Goal: Complete application form

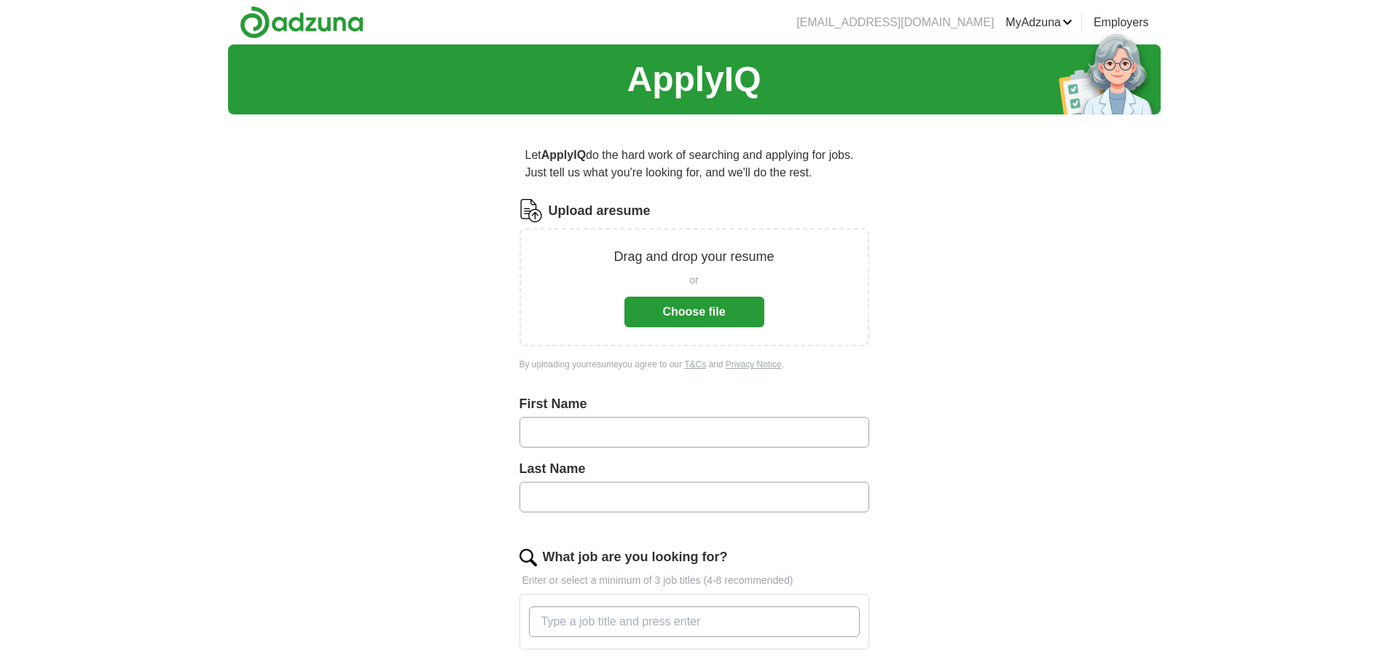
click at [564, 435] on input "text" at bounding box center [695, 432] width 350 height 31
type input "**********"
type input "****"
drag, startPoint x: 575, startPoint y: 431, endPoint x: 622, endPoint y: 431, distance: 46.6
click at [622, 431] on input "**********" at bounding box center [695, 432] width 350 height 31
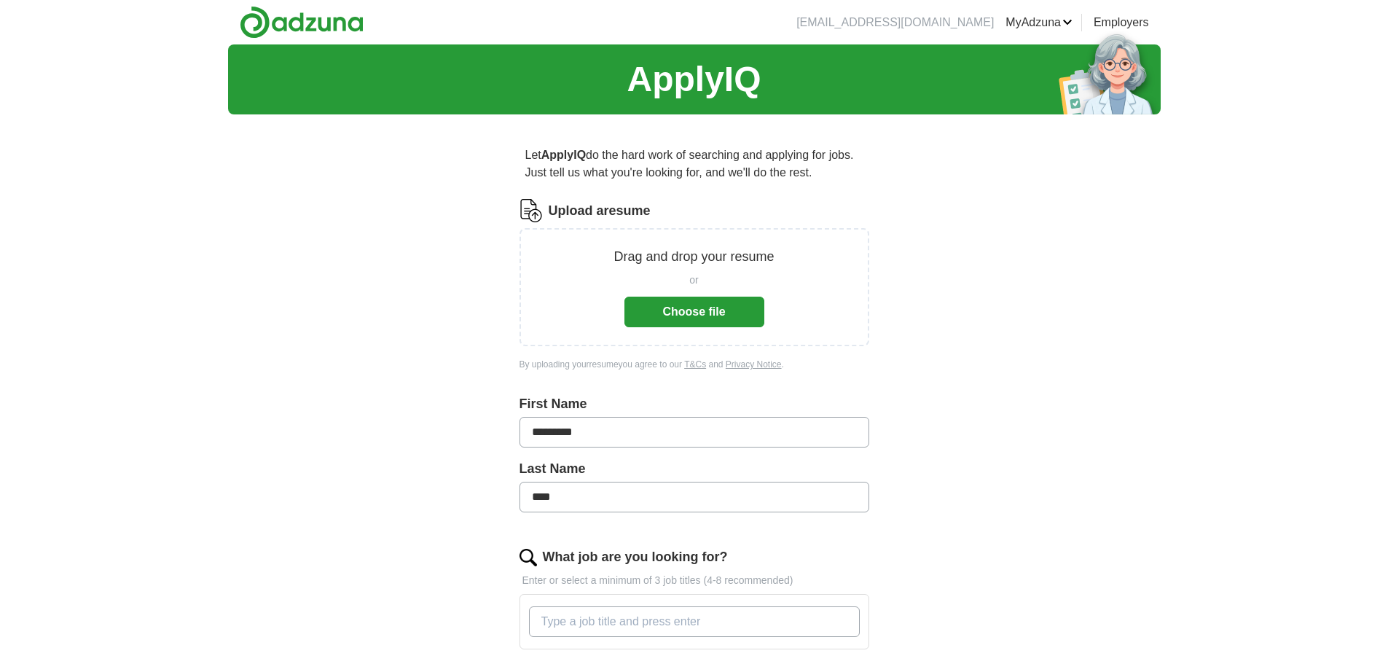
drag, startPoint x: 576, startPoint y: 432, endPoint x: 614, endPoint y: 431, distance: 38.7
click at [614, 431] on input "*********" at bounding box center [695, 432] width 350 height 31
type input "*******"
click at [721, 317] on button "Choose file" at bounding box center [695, 312] width 140 height 31
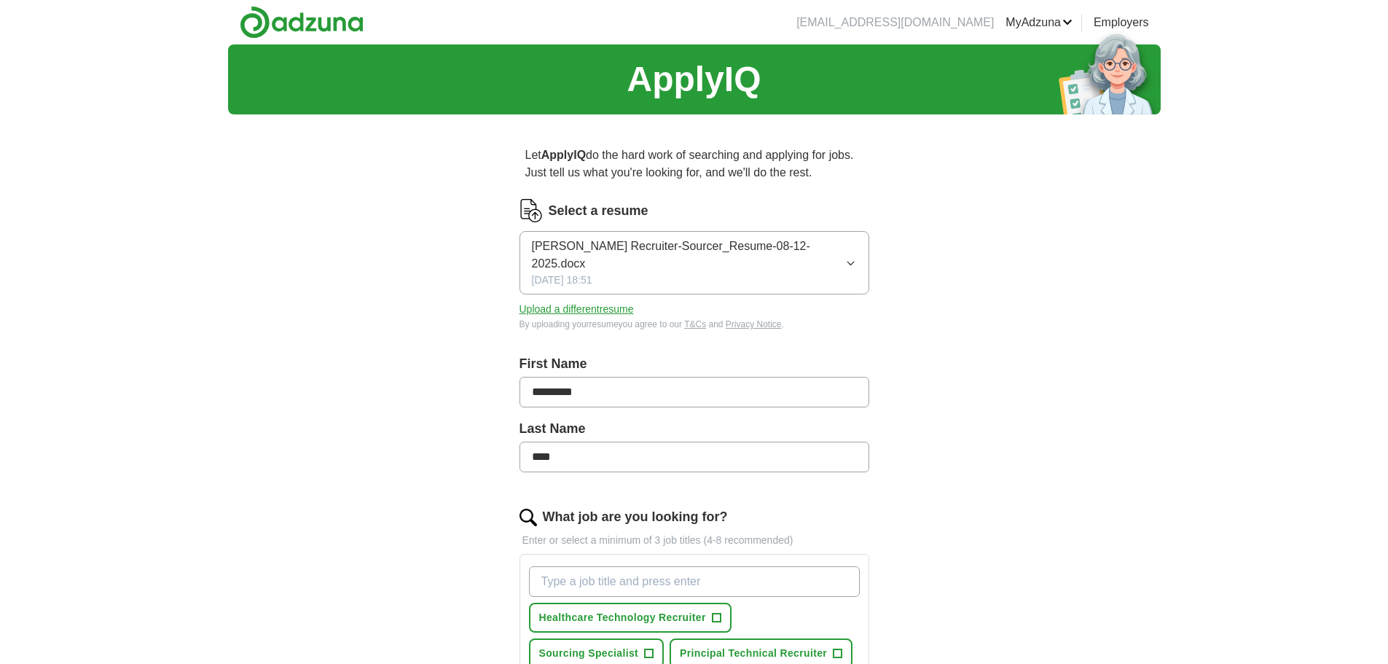
click at [566, 541] on p "Enter or select a minimum of 3 job titles (4-8 recommended)" at bounding box center [695, 540] width 350 height 15
click at [541, 539] on p "Enter or select a minimum of 3 job titles (4-8 recommended)" at bounding box center [695, 540] width 350 height 15
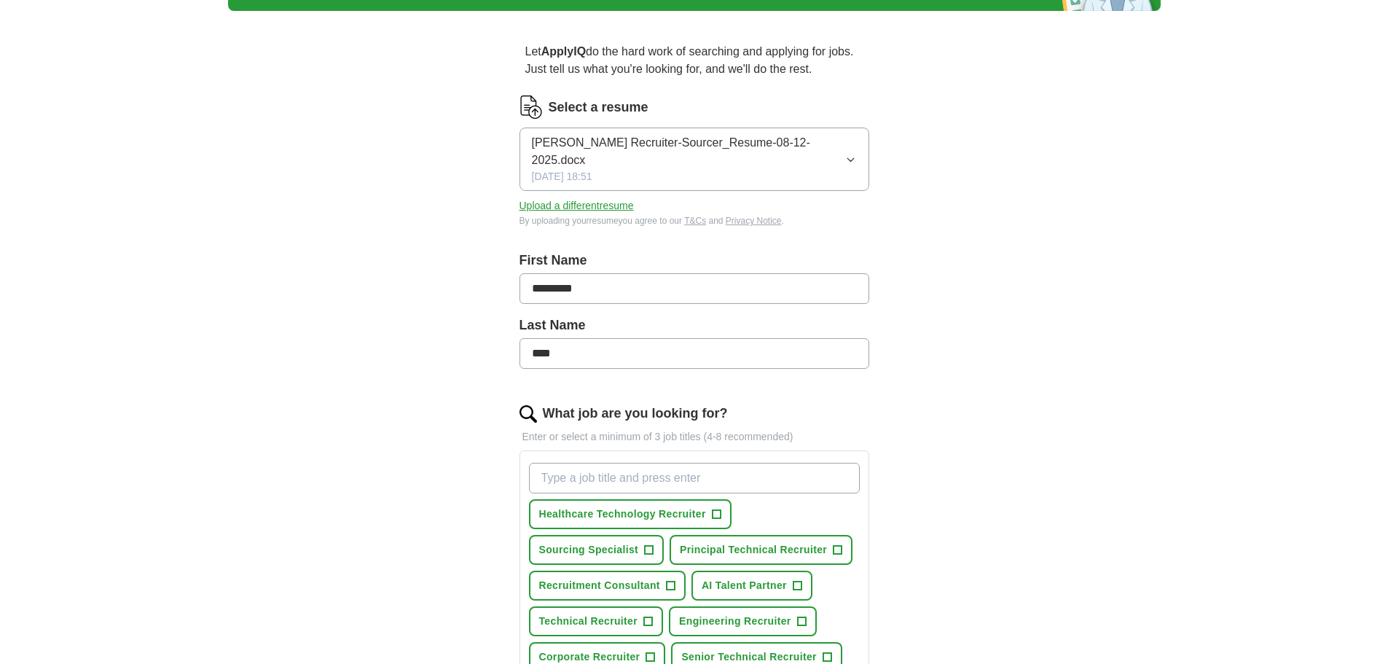
scroll to position [146, 0]
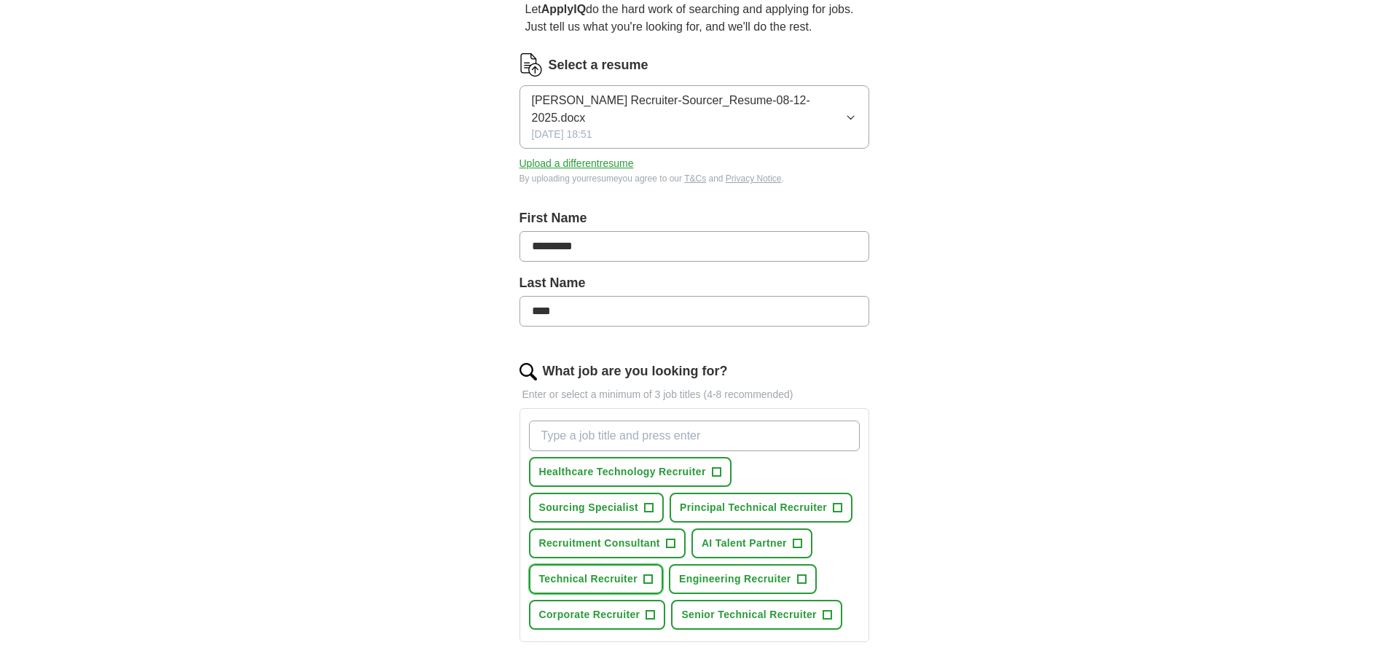
click at [603, 580] on span "Technical Recruiter" at bounding box center [588, 578] width 99 height 15
click at [601, 609] on span "Corporate Recruiter" at bounding box center [589, 614] width 101 height 15
click at [622, 507] on span "Sourcing Specialist" at bounding box center [589, 507] width 100 height 15
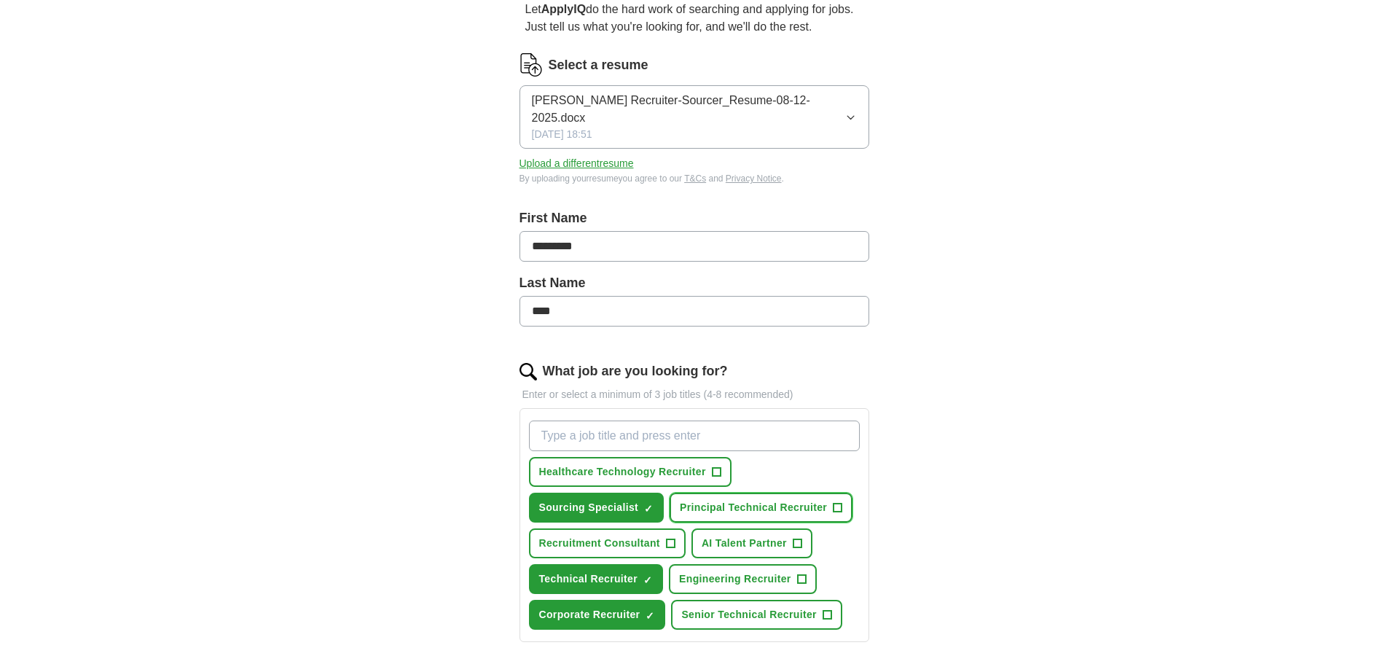
click at [721, 504] on span "Principal Technical Recruiter" at bounding box center [753, 507] width 147 height 15
click at [743, 544] on span "AI Talent Partner" at bounding box center [744, 543] width 85 height 15
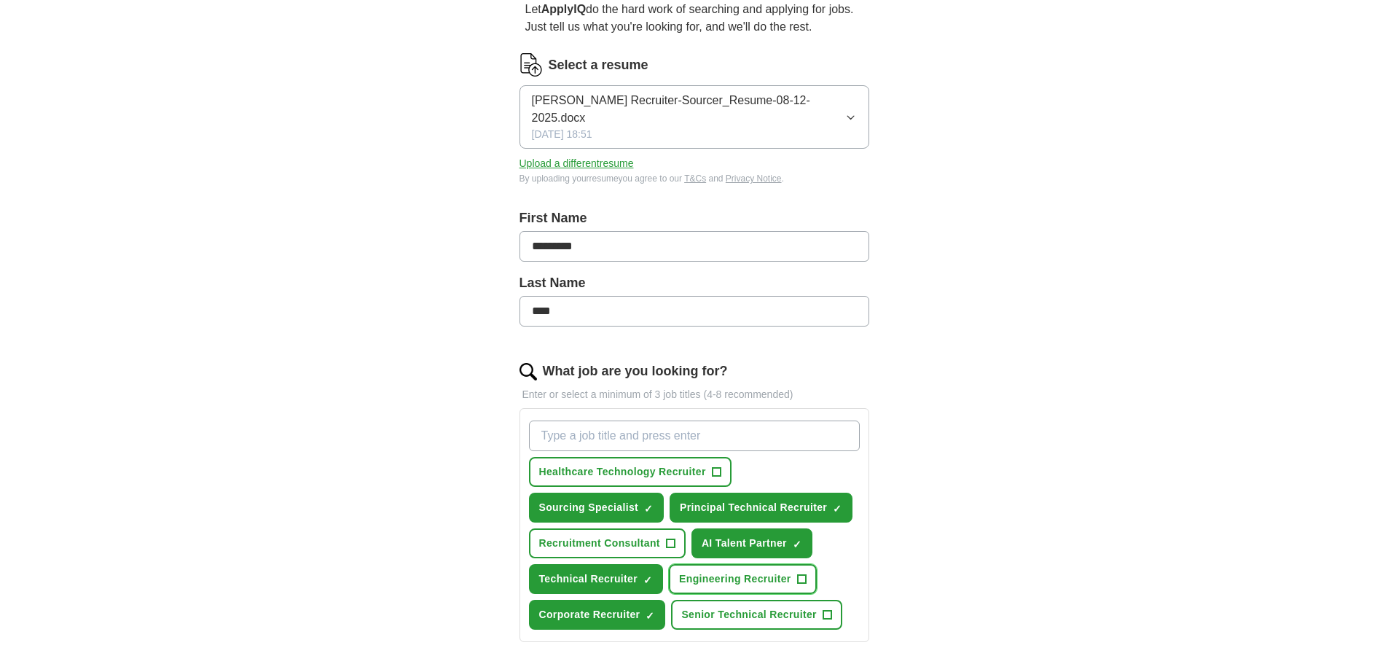
click at [719, 582] on span "Engineering Recruiter" at bounding box center [735, 578] width 112 height 15
click at [709, 606] on button "Senior Technical Recruiter +" at bounding box center [756, 615] width 171 height 30
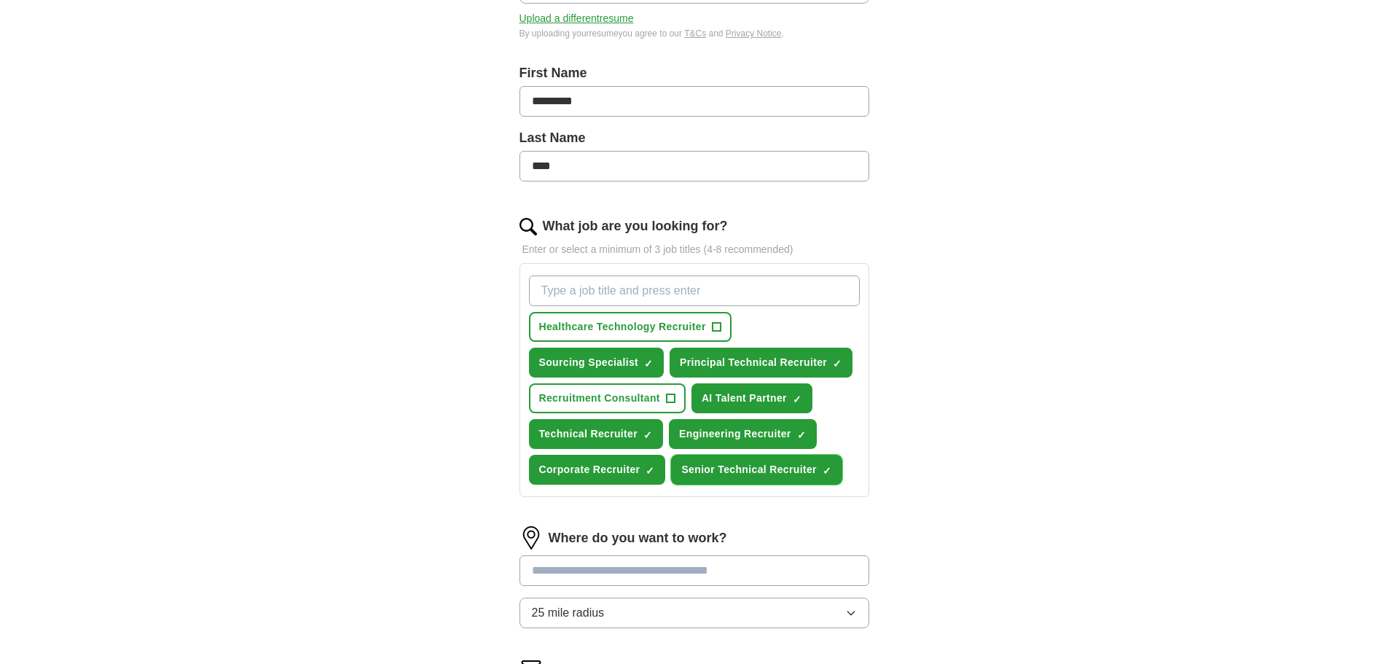
scroll to position [292, 0]
click at [0, 0] on span "×" at bounding box center [0, 0] width 0 height 0
click at [775, 396] on span "AI Talent Partner" at bounding box center [744, 397] width 85 height 15
click at [574, 567] on input at bounding box center [695, 570] width 350 height 31
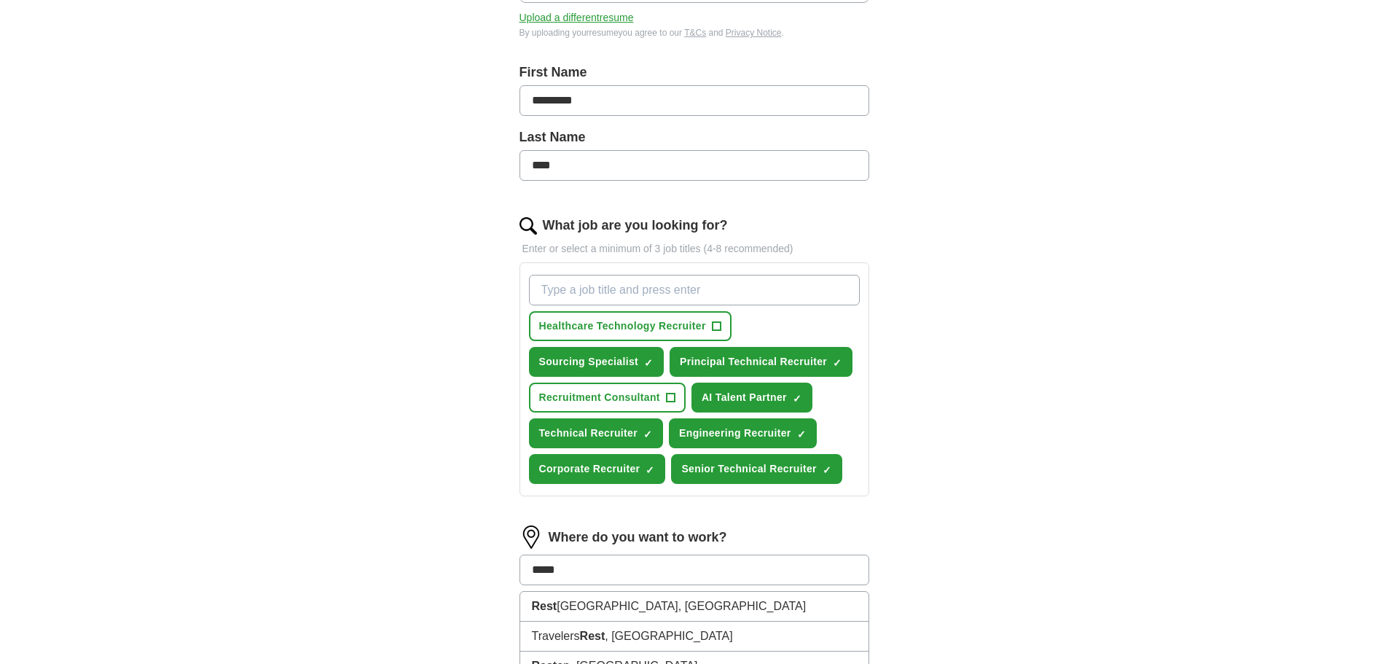
type input "******"
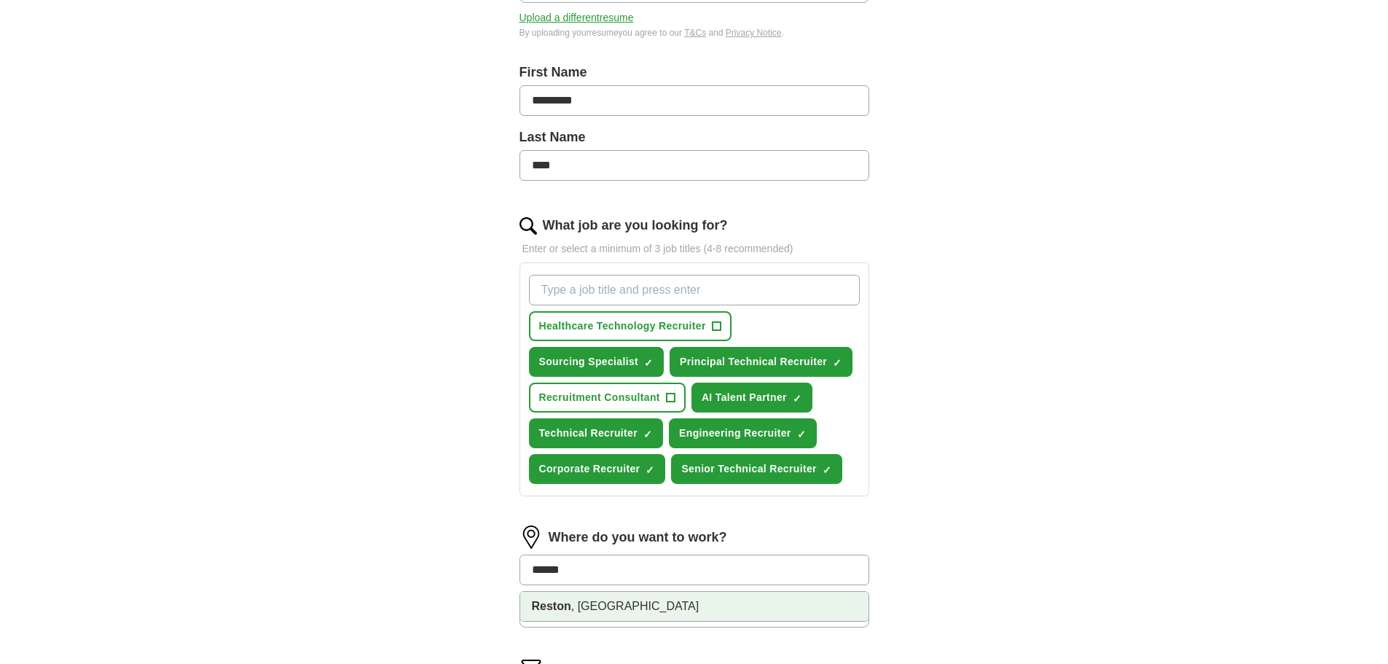
click at [564, 600] on strong "Reston" at bounding box center [551, 606] width 39 height 12
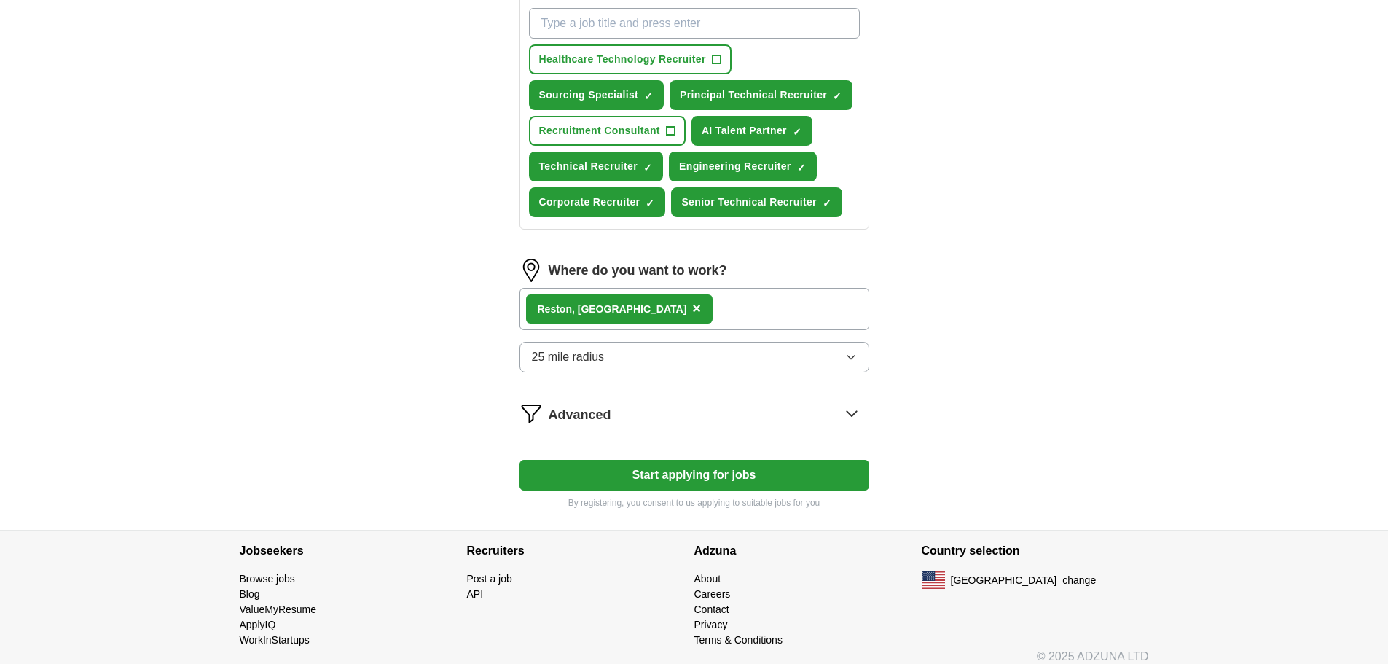
scroll to position [571, 0]
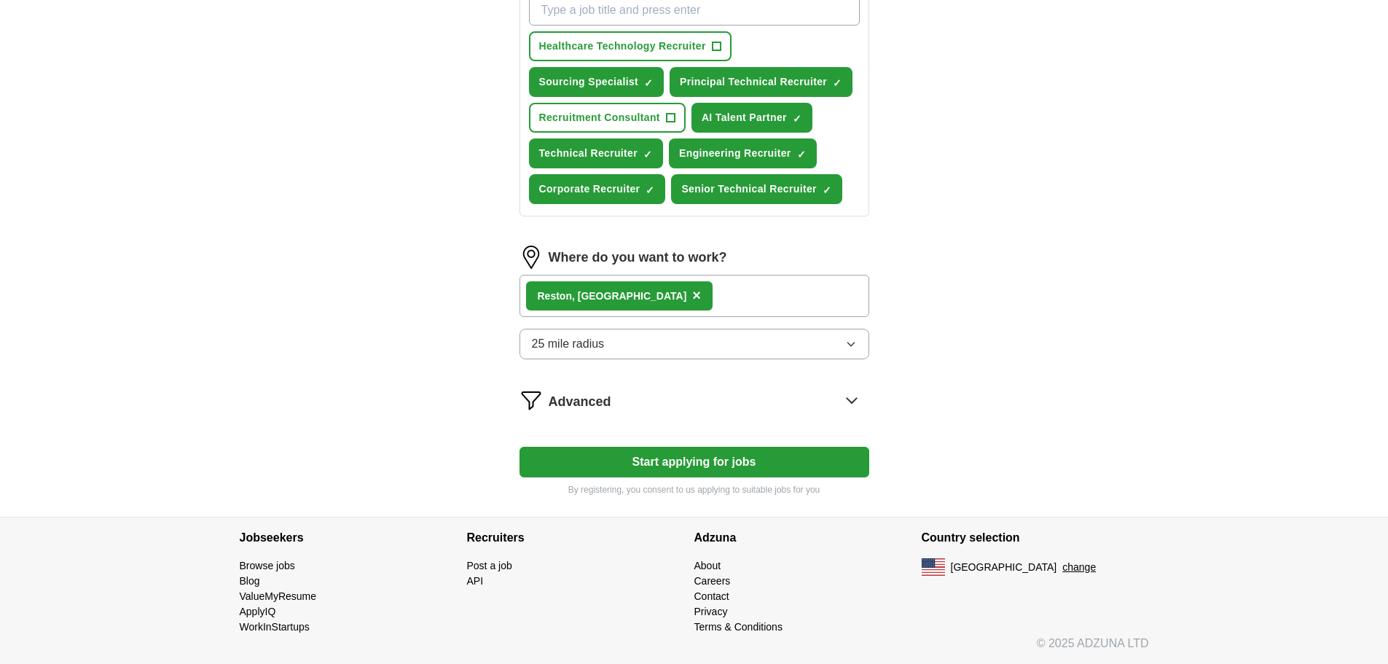
click at [534, 400] on img at bounding box center [531, 399] width 23 height 23
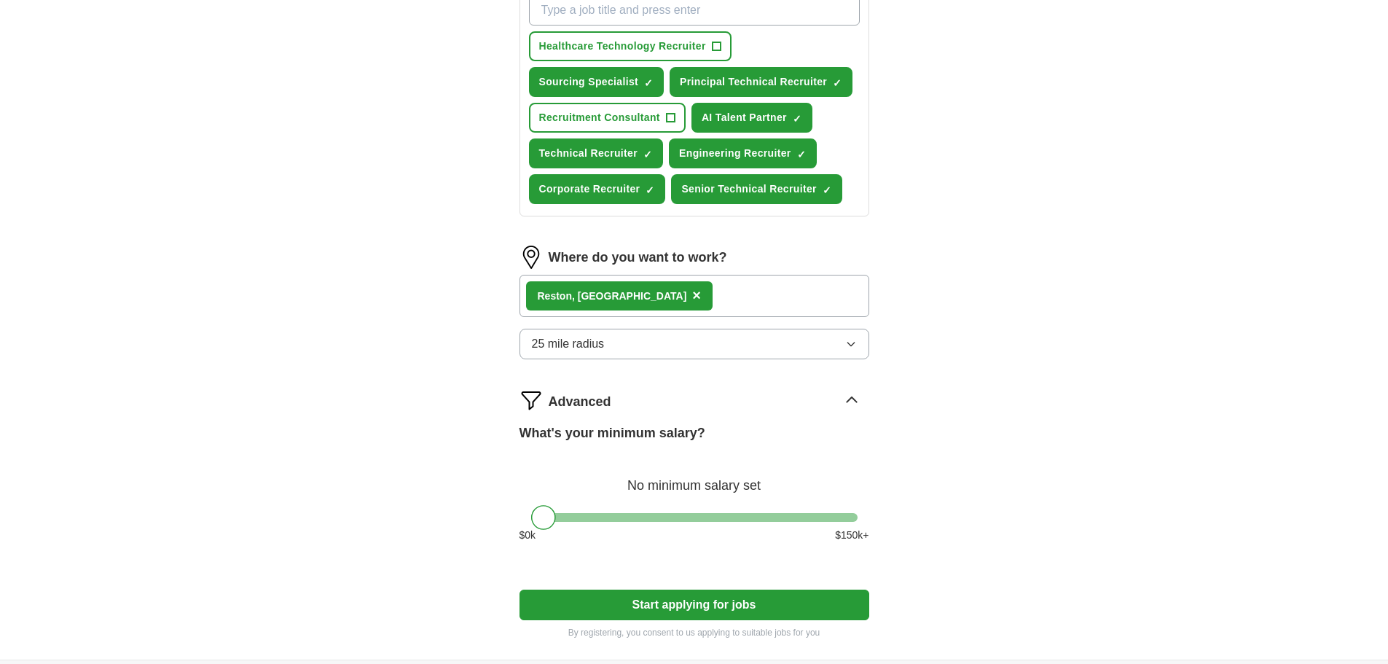
click at [571, 512] on div "What's your minimum salary? No minimum salary set $ 0 k $ 150 k+" at bounding box center [695, 488] width 350 height 131
click at [583, 505] on div "What's your minimum salary? No minimum salary set $ 0 k $ 150 k+" at bounding box center [695, 488] width 350 height 131
click at [581, 507] on div "What's your minimum salary? No minimum salary set $ 0 k $ 150 k+" at bounding box center [695, 488] width 350 height 131
drag, startPoint x: 549, startPoint y: 521, endPoint x: 601, endPoint y: 520, distance: 52.5
click at [601, 520] on div at bounding box center [595, 517] width 25 height 25
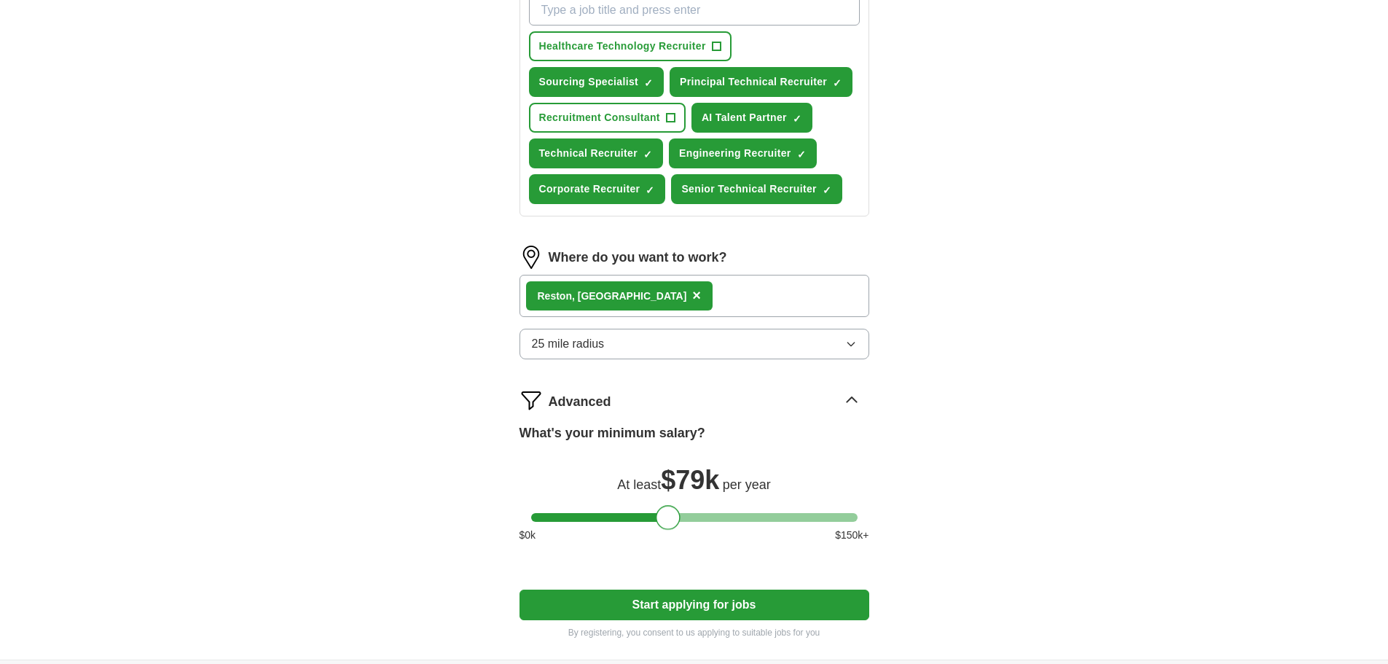
drag, startPoint x: 601, startPoint y: 520, endPoint x: 673, endPoint y: 522, distance: 71.4
click at [673, 522] on div at bounding box center [668, 517] width 25 height 25
drag, startPoint x: 673, startPoint y: 522, endPoint x: 695, endPoint y: 522, distance: 21.9
click at [695, 522] on div at bounding box center [690, 517] width 25 height 25
drag, startPoint x: 695, startPoint y: 522, endPoint x: 706, endPoint y: 522, distance: 11.7
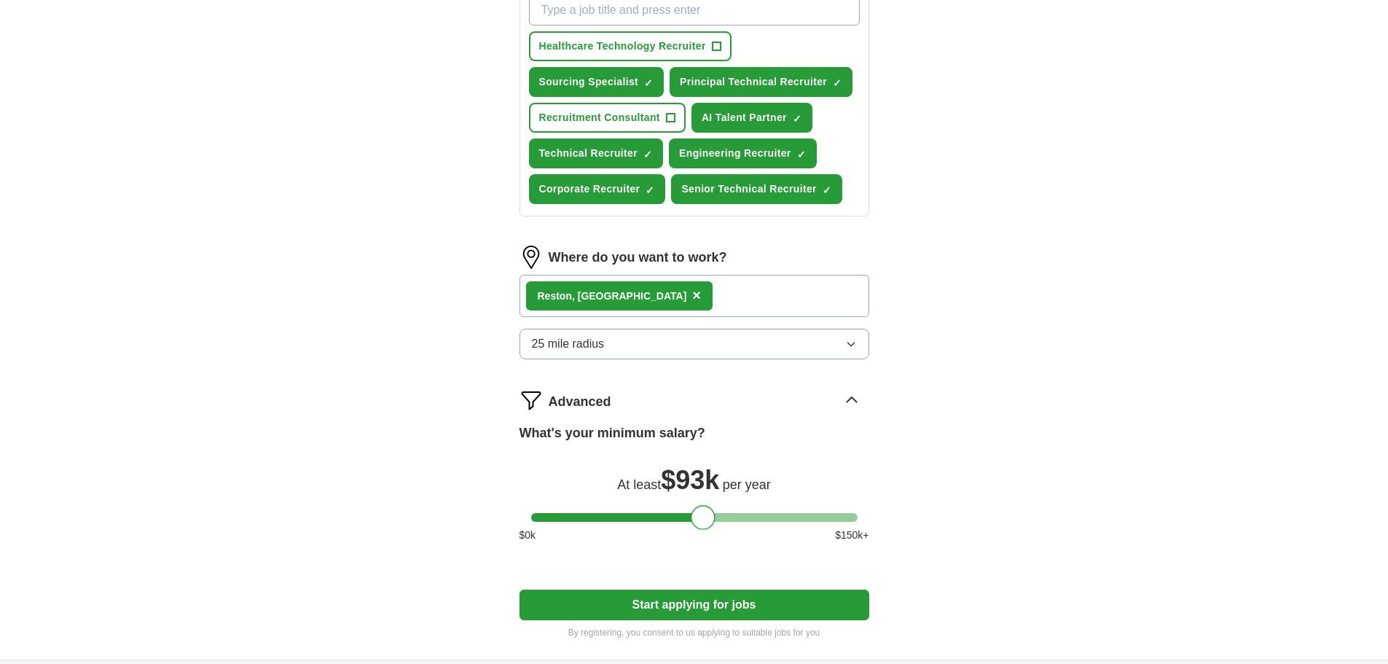
click at [706, 522] on div at bounding box center [703, 517] width 25 height 25
click at [633, 112] on span "Recruitment Consultant" at bounding box center [599, 117] width 121 height 15
click at [689, 606] on button "Start applying for jobs" at bounding box center [695, 605] width 350 height 31
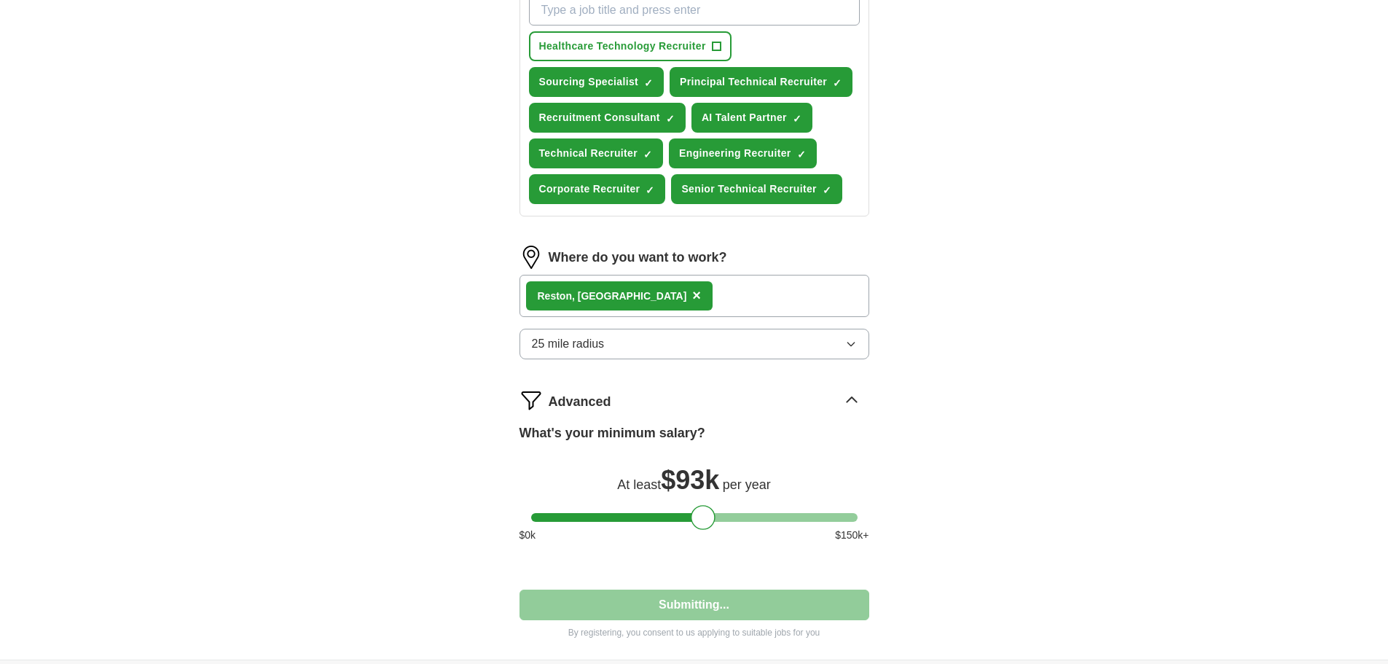
select select "**"
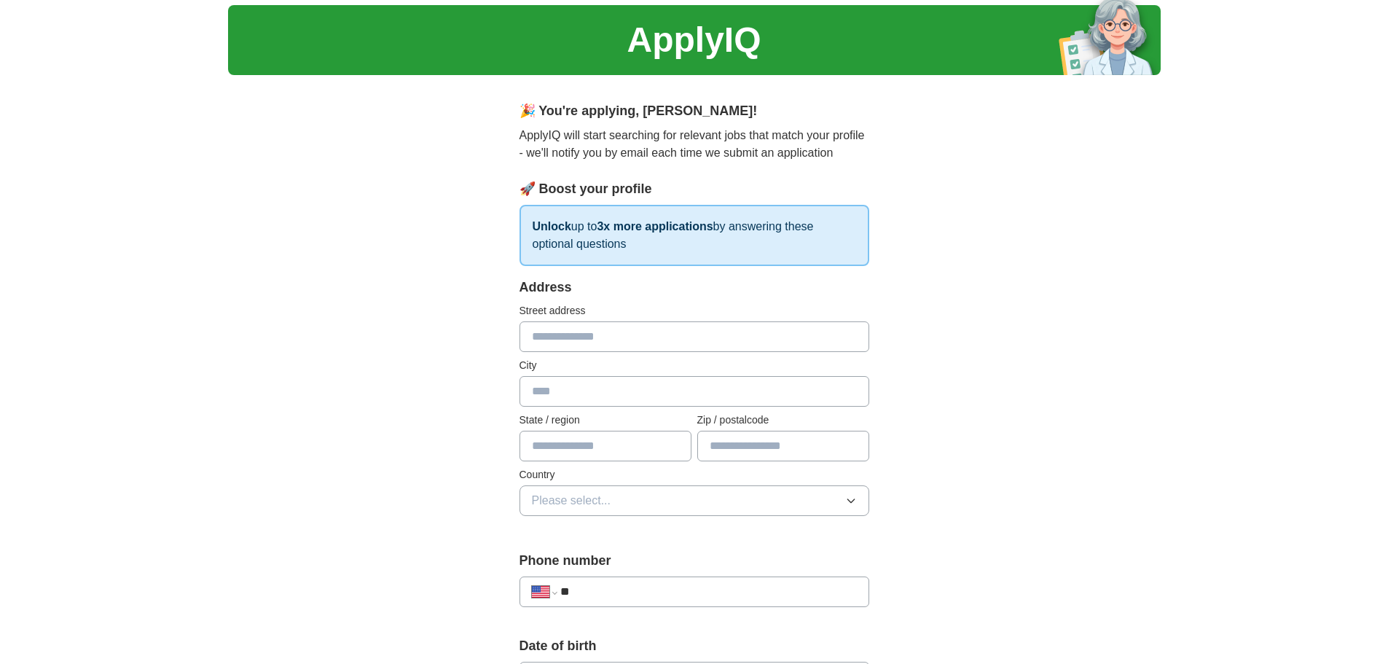
scroll to position [73, 0]
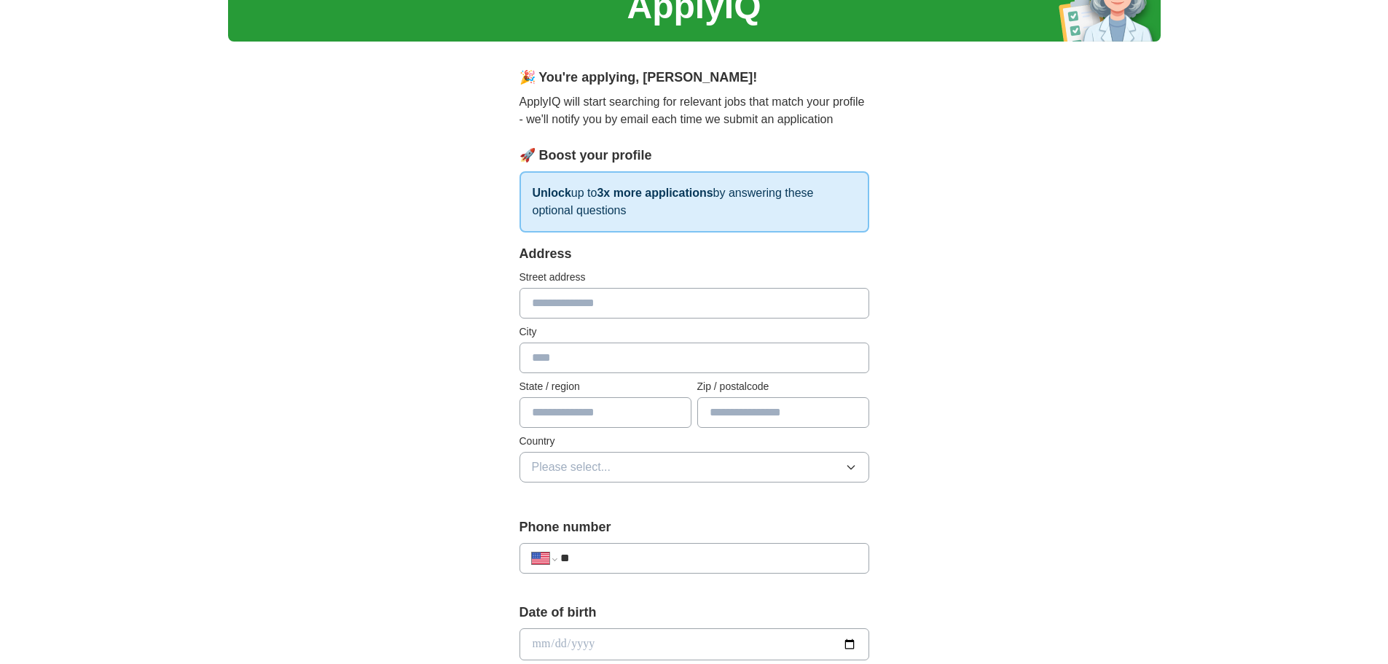
click at [563, 297] on input "text" at bounding box center [695, 303] width 350 height 31
type input "**********"
type input "******"
type input "**"
type input "*****"
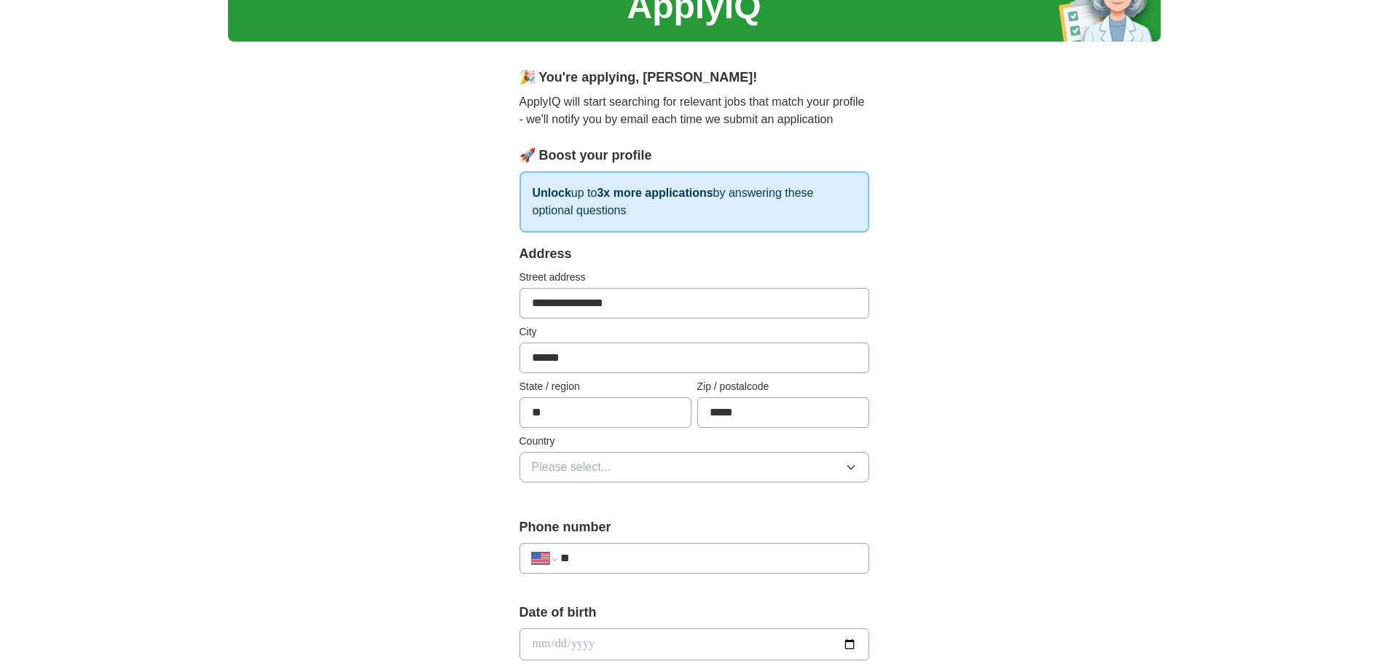
click at [573, 466] on span "Please select..." at bounding box center [571, 466] width 79 height 17
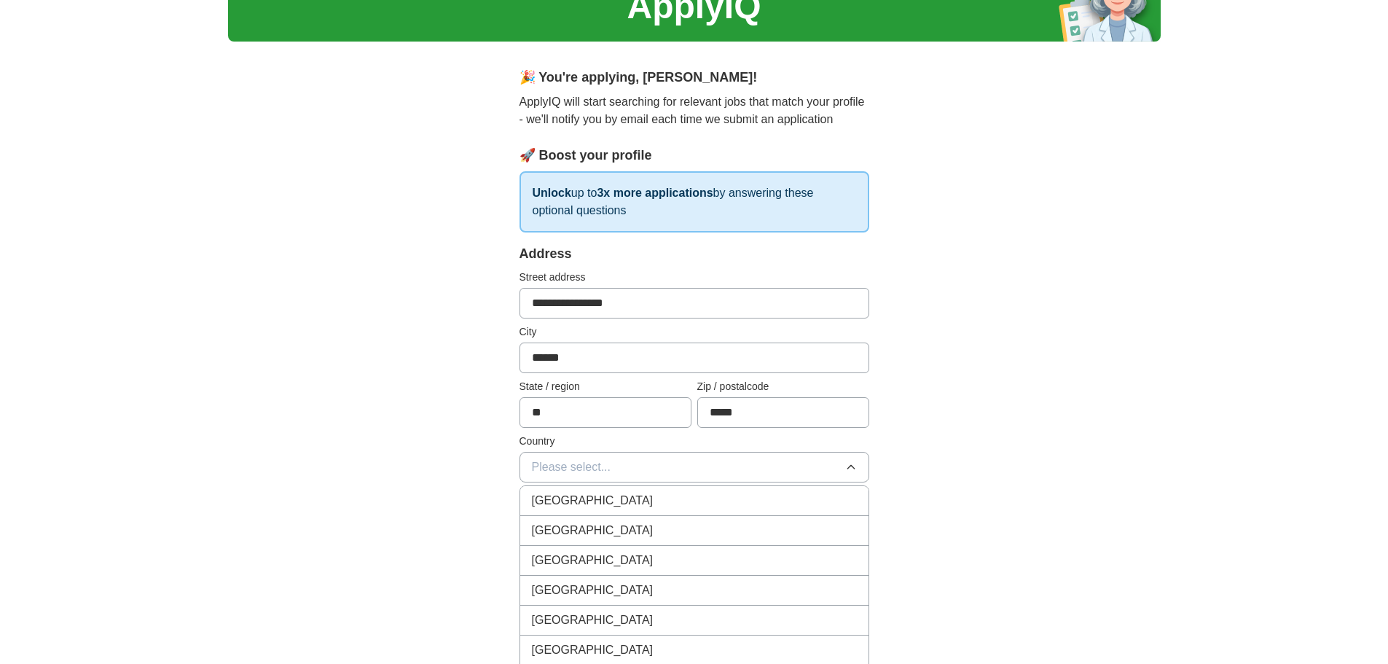
click at [582, 529] on span "[GEOGRAPHIC_DATA]" at bounding box center [593, 530] width 122 height 17
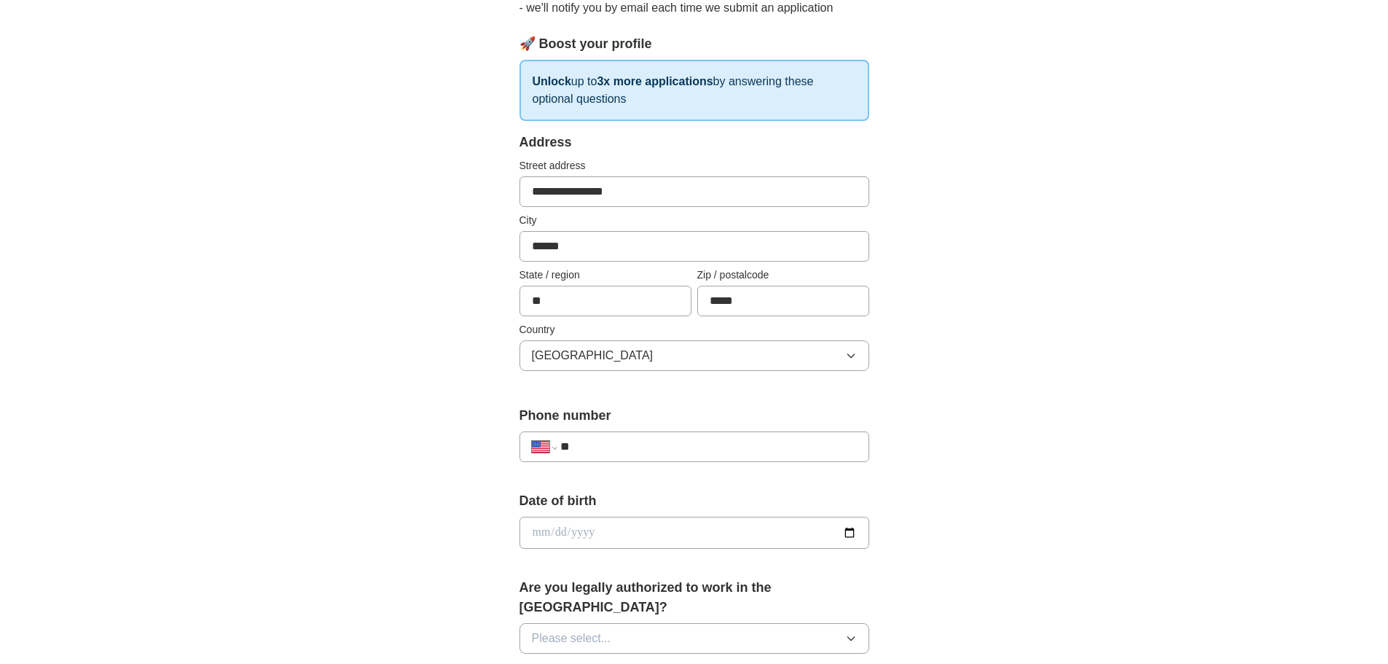
scroll to position [219, 0]
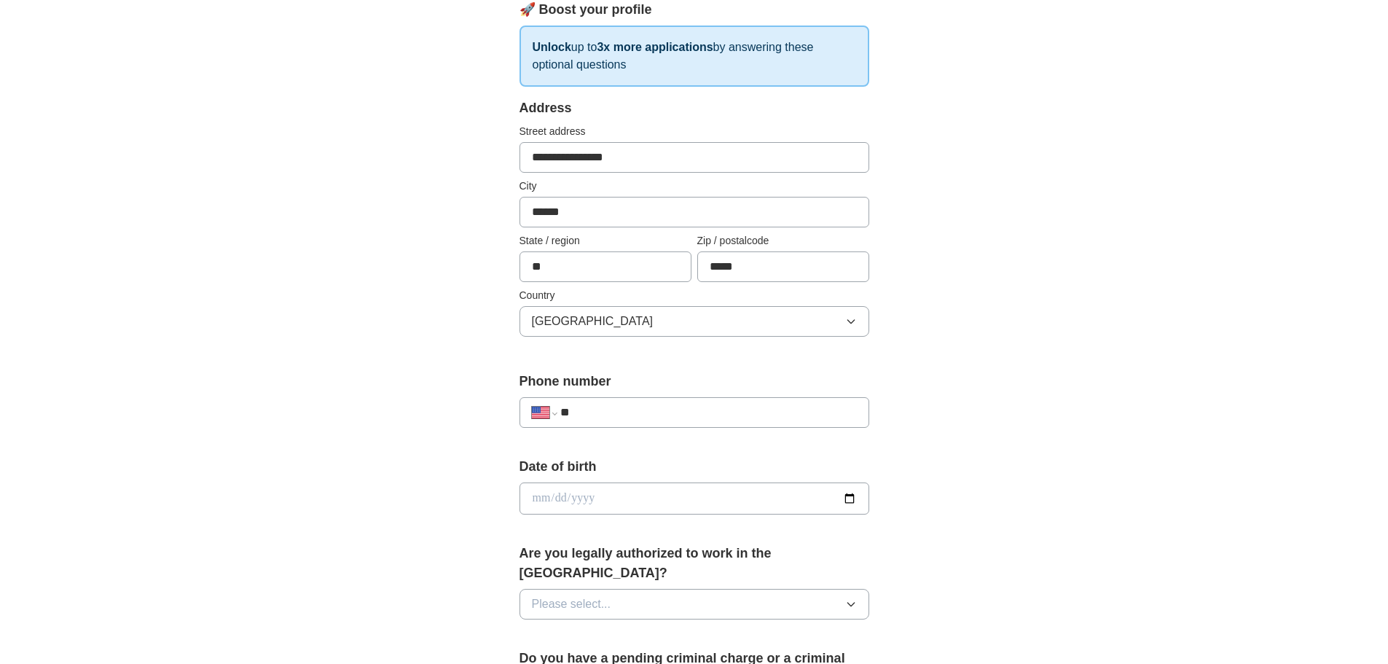
click at [589, 498] on input "date" at bounding box center [695, 498] width 350 height 32
click at [568, 499] on input "date" at bounding box center [695, 498] width 350 height 32
click at [549, 502] on input "date" at bounding box center [695, 498] width 350 height 32
type input "**********"
click at [844, 589] on button "Please select..." at bounding box center [695, 604] width 350 height 31
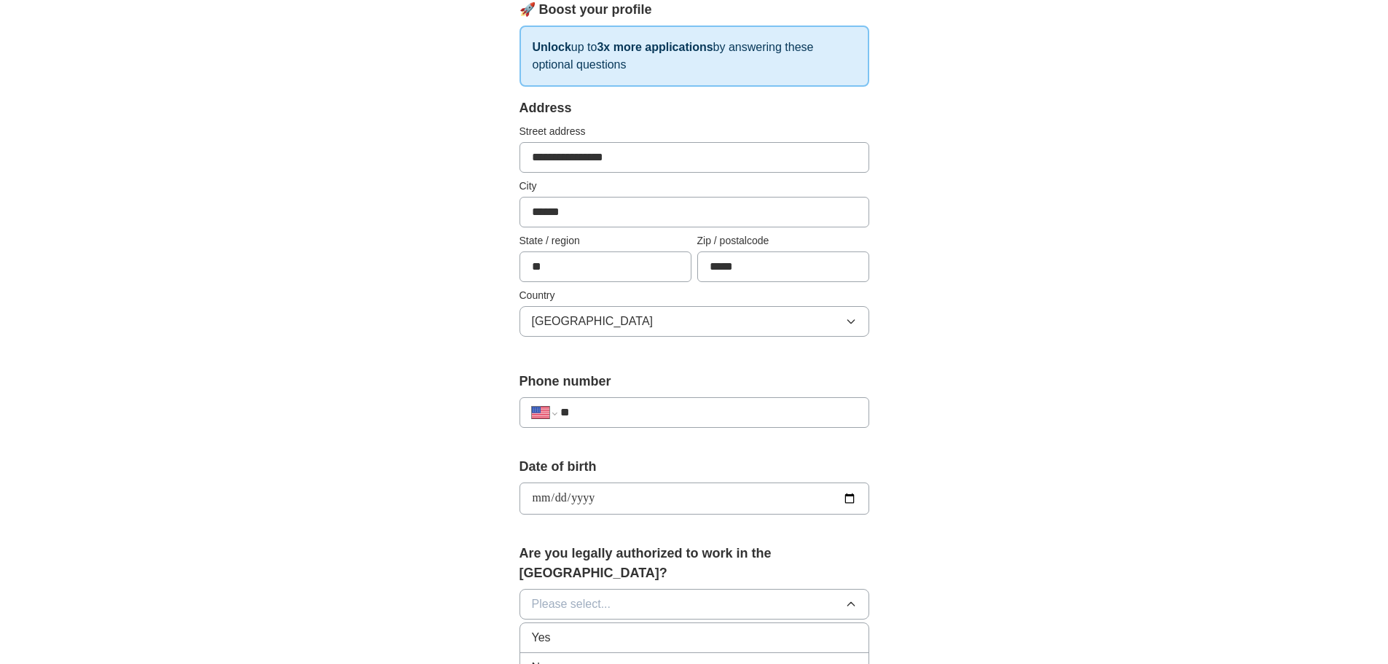
click at [555, 629] on div "Yes" at bounding box center [694, 637] width 325 height 17
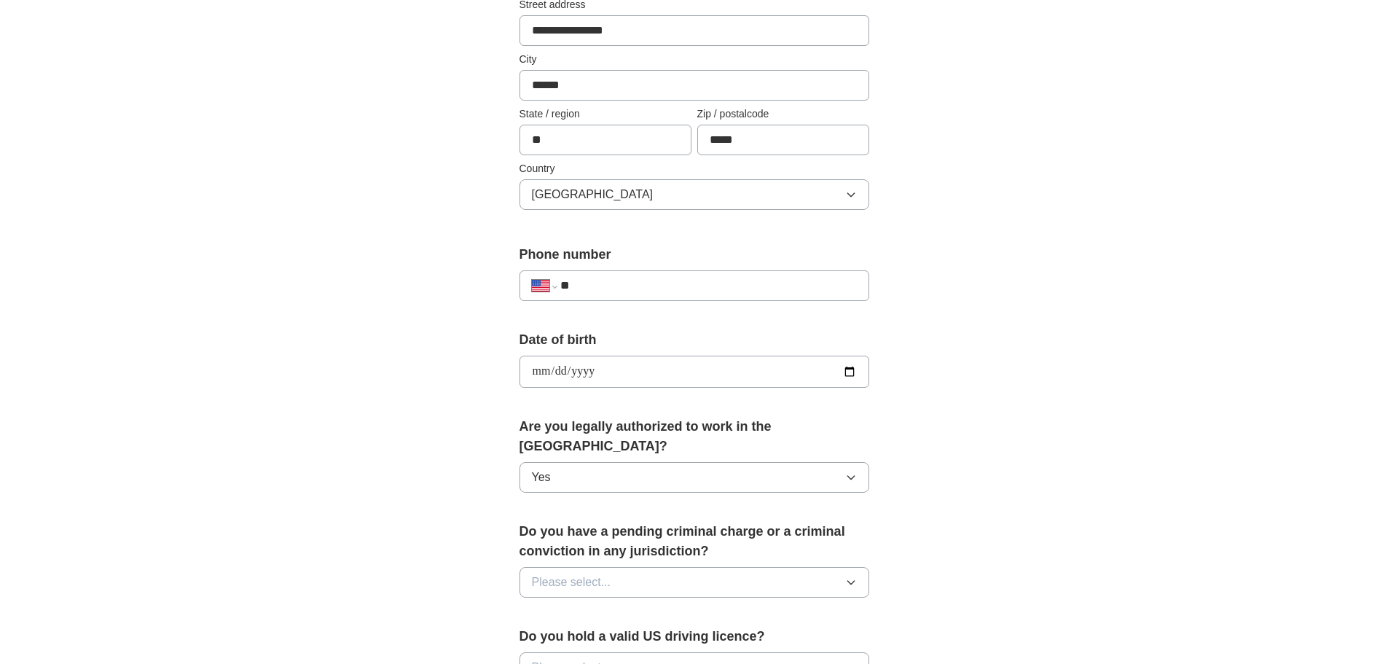
scroll to position [364, 0]
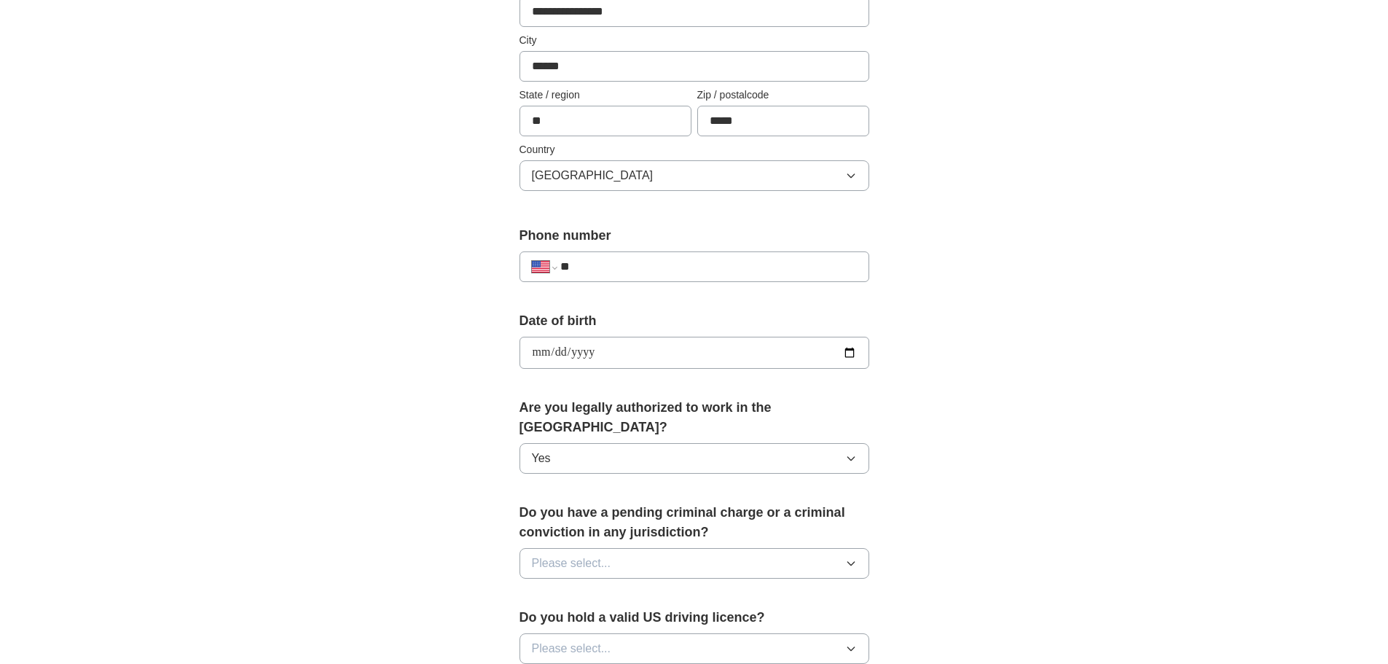
click at [853, 562] on icon "button" at bounding box center [851, 564] width 7 height 4
click at [558, 618] on div "No" at bounding box center [694, 626] width 325 height 17
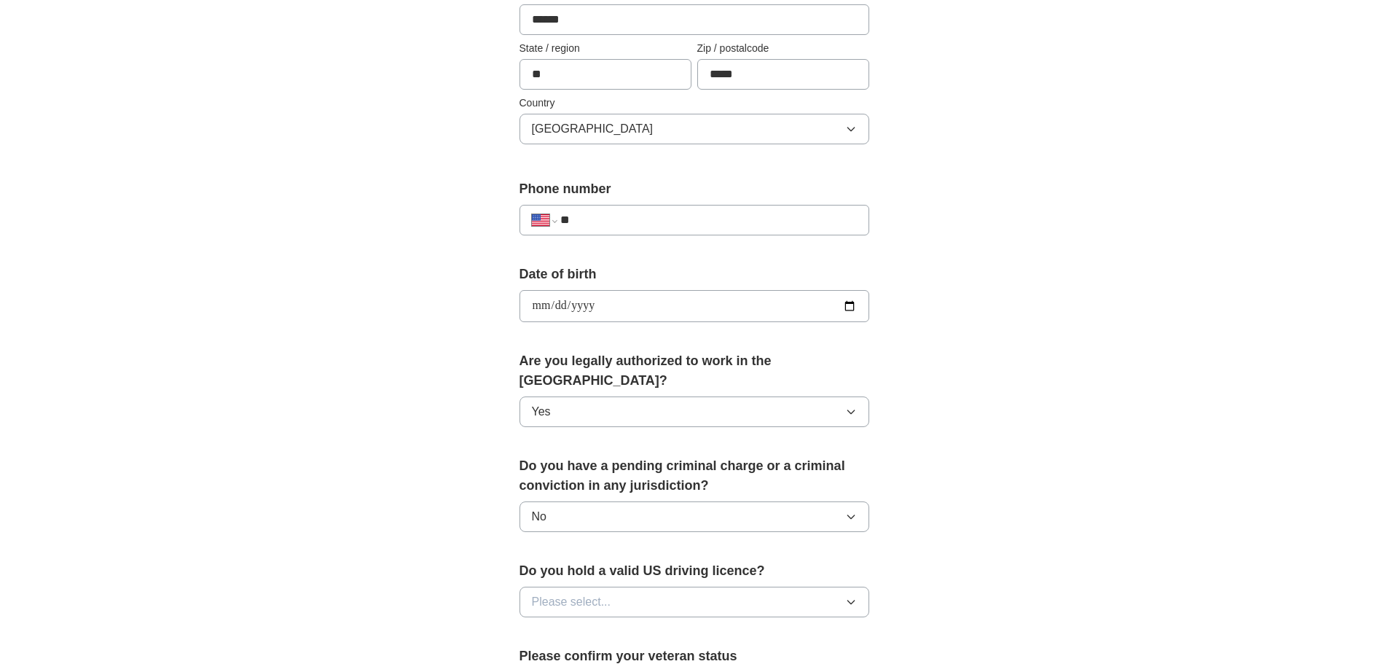
scroll to position [437, 0]
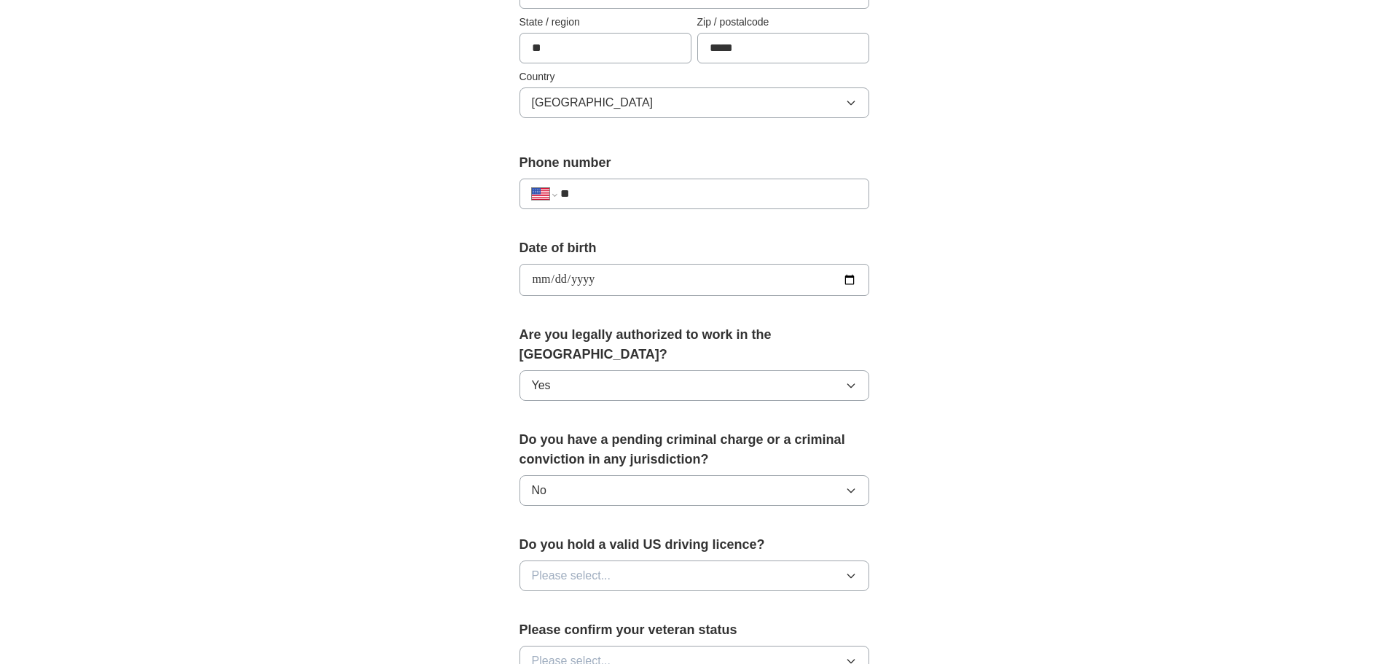
click at [855, 570] on icon "button" at bounding box center [851, 576] width 12 height 12
click at [570, 601] on div "Yes" at bounding box center [694, 609] width 325 height 17
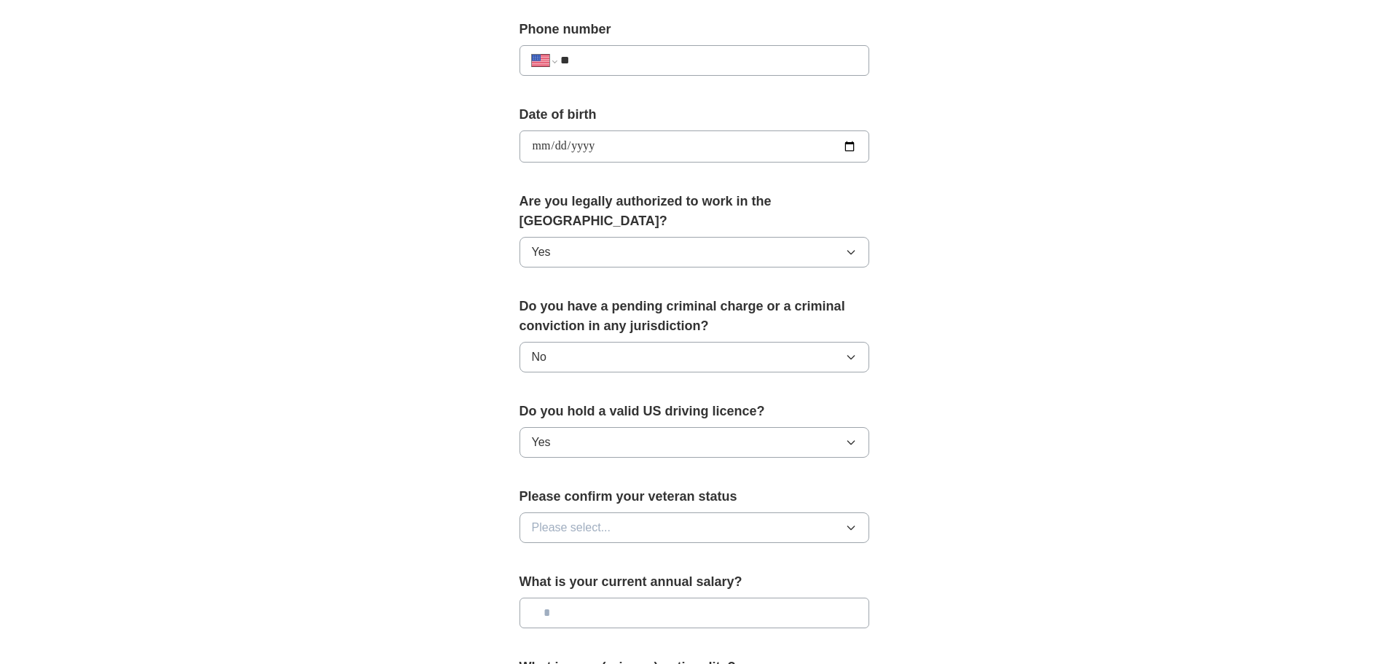
scroll to position [583, 0]
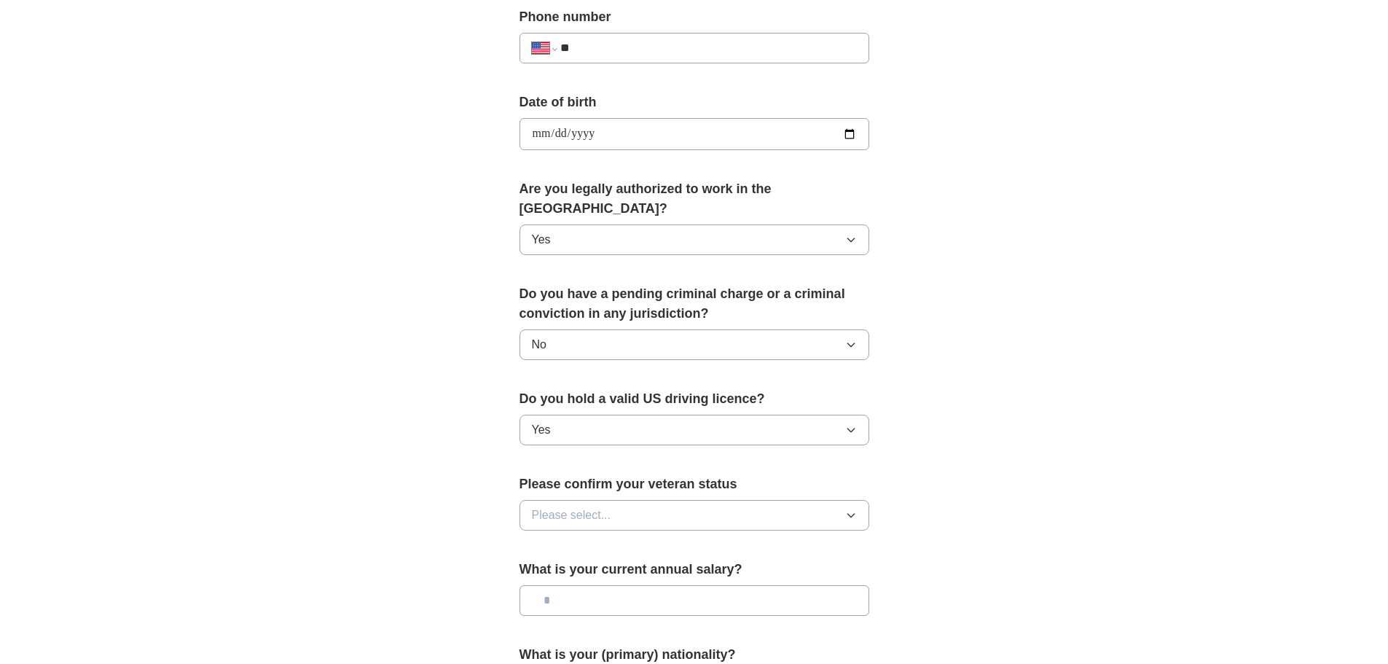
click at [571, 507] on span "Please select..." at bounding box center [571, 515] width 79 height 17
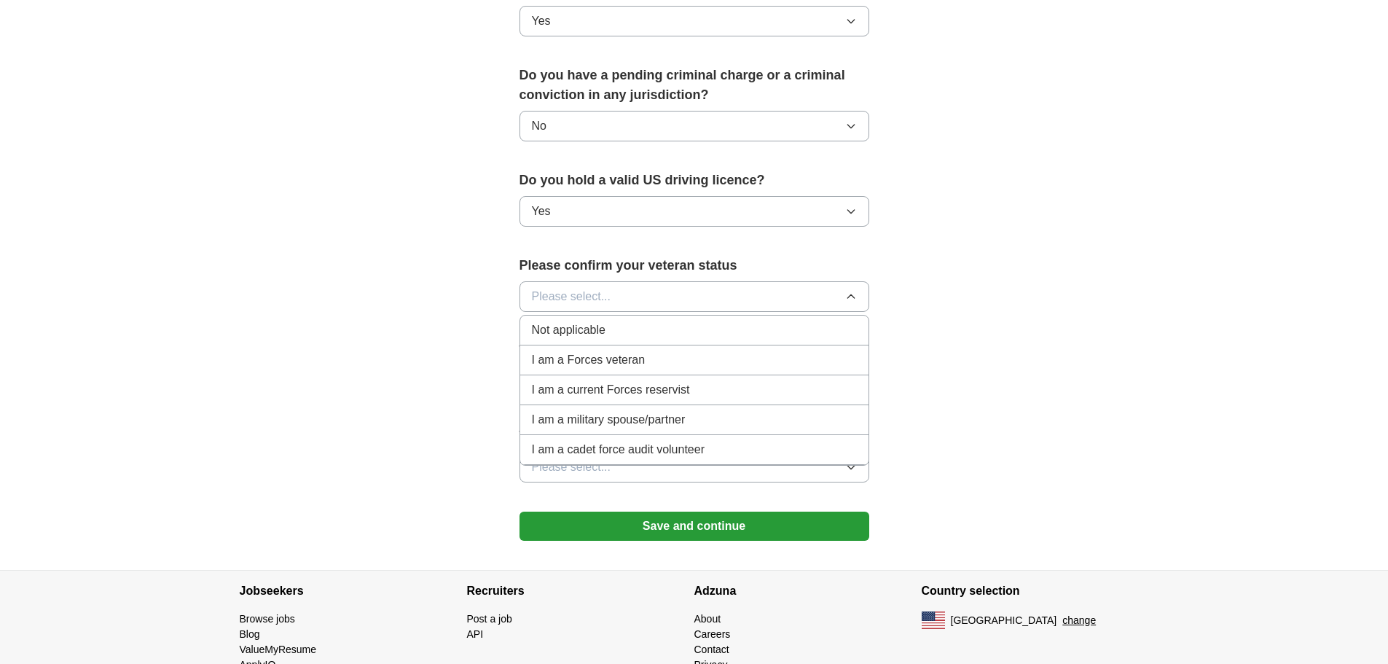
scroll to position [729, 0]
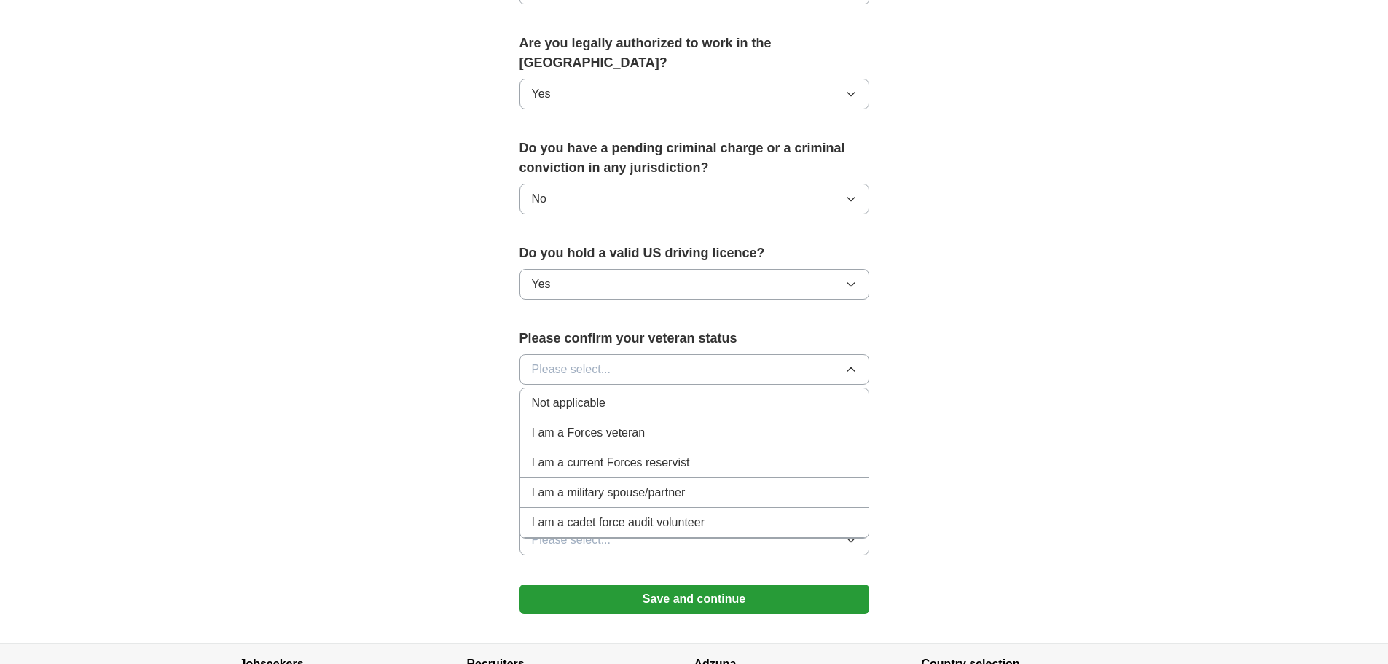
click at [697, 525] on button "Please select..." at bounding box center [695, 540] width 350 height 31
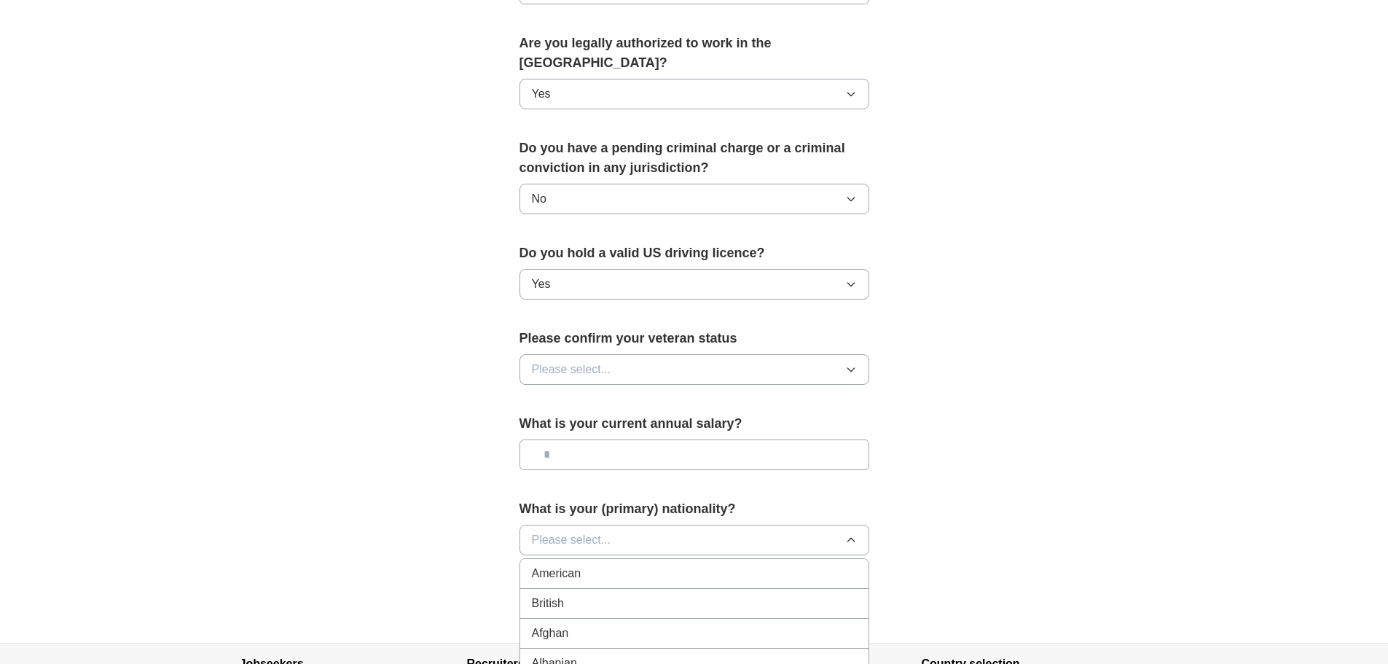
click at [589, 565] on div "American" at bounding box center [694, 573] width 325 height 17
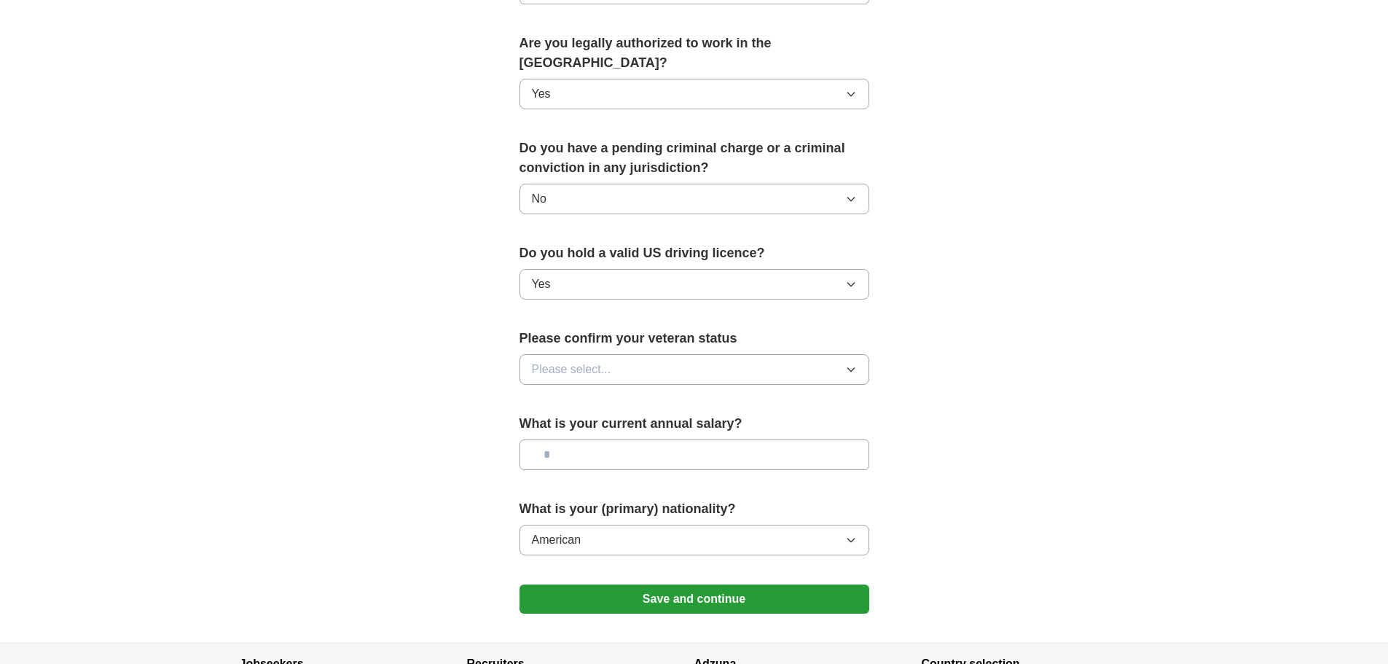
click at [853, 364] on icon "button" at bounding box center [851, 370] width 12 height 12
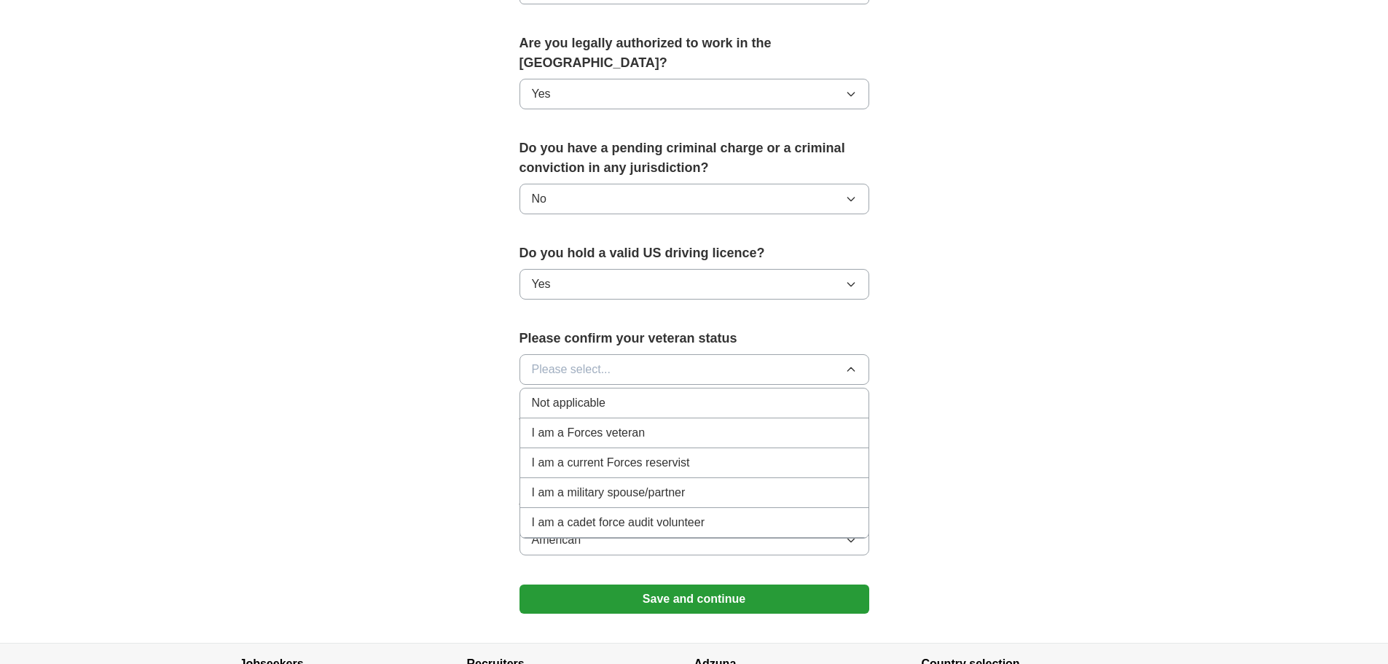
click at [603, 394] on span "Not applicable" at bounding box center [569, 402] width 74 height 17
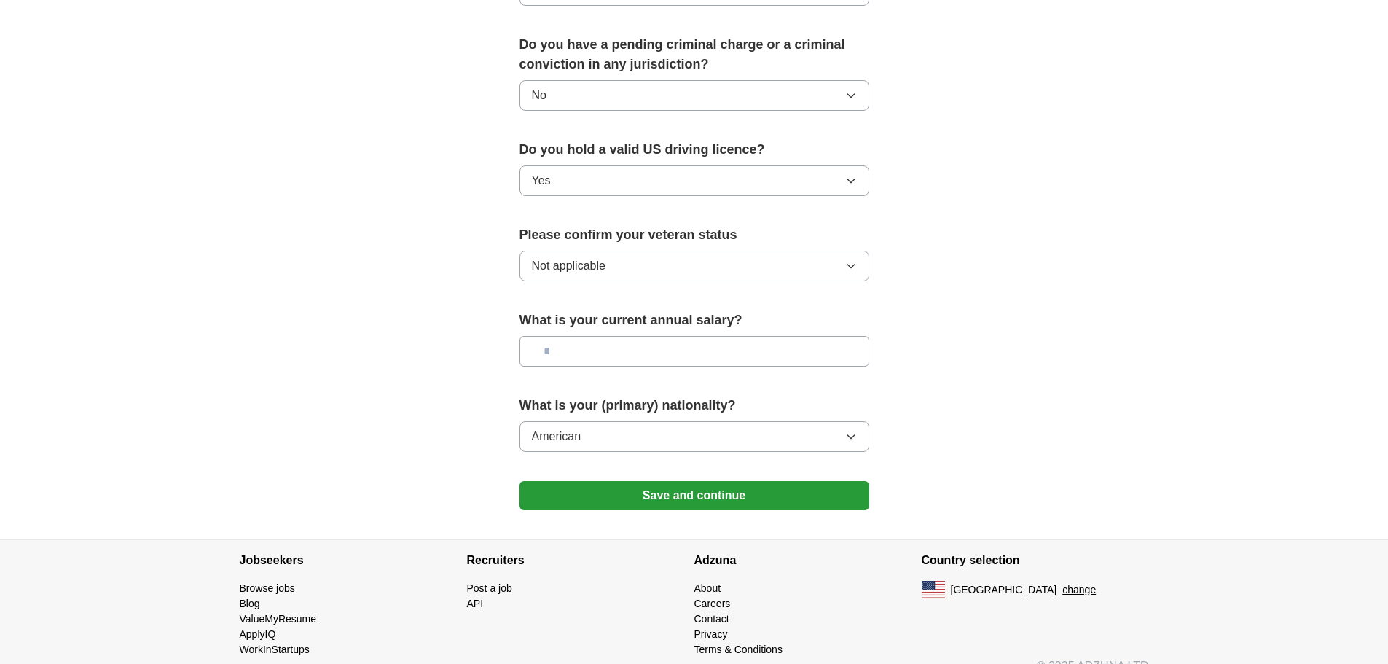
scroll to position [835, 0]
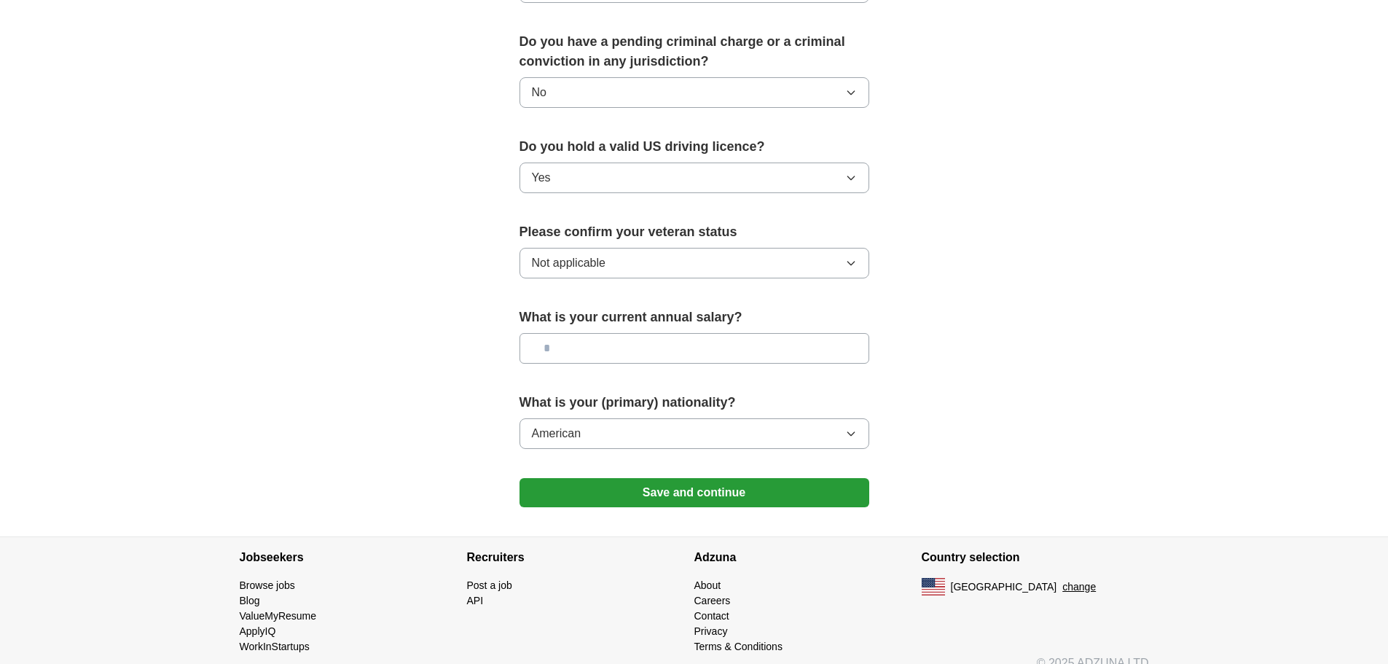
click at [595, 478] on button "Save and continue" at bounding box center [695, 492] width 350 height 29
